Goal: Navigation & Orientation: Find specific page/section

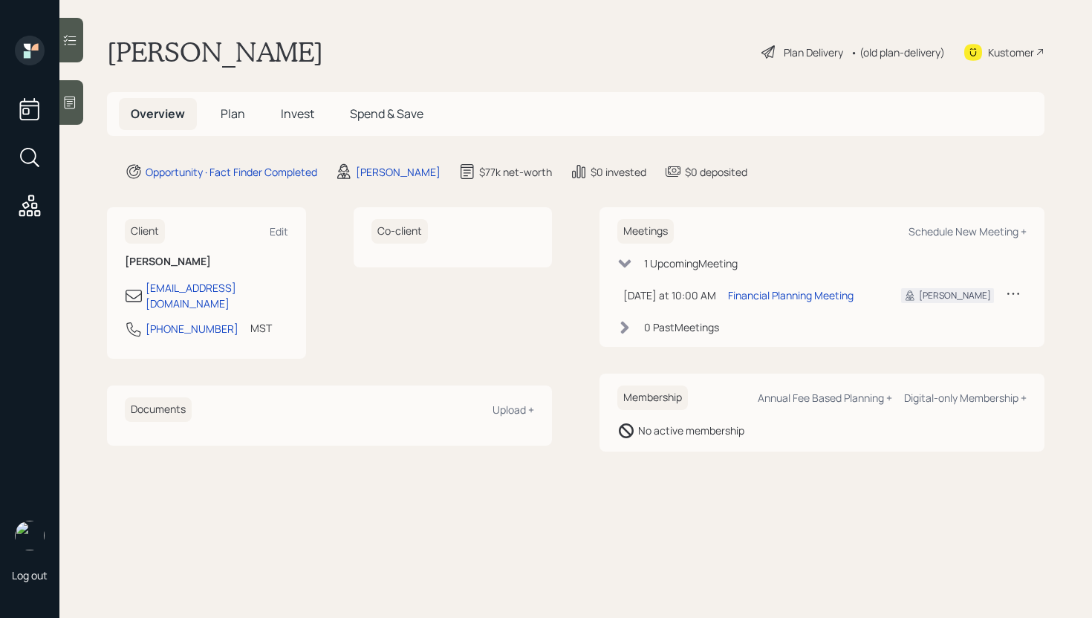
click at [240, 106] on span "Plan" at bounding box center [233, 113] width 25 height 16
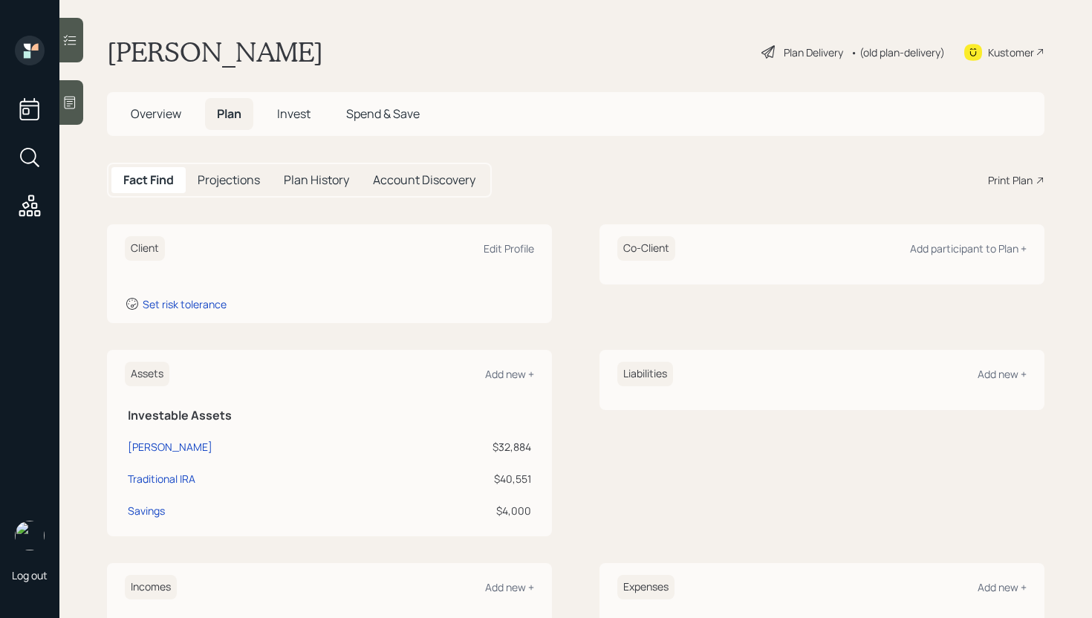
click at [163, 117] on span "Overview" at bounding box center [156, 113] width 51 height 16
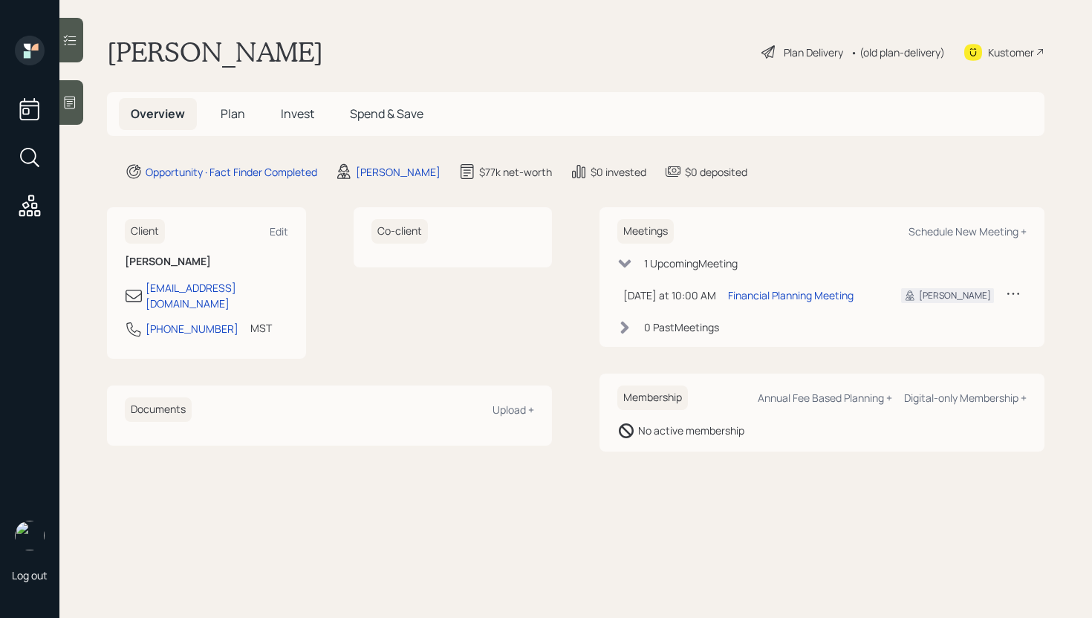
click at [67, 99] on icon at bounding box center [70, 103] width 11 height 13
